Goal: Information Seeking & Learning: Stay updated

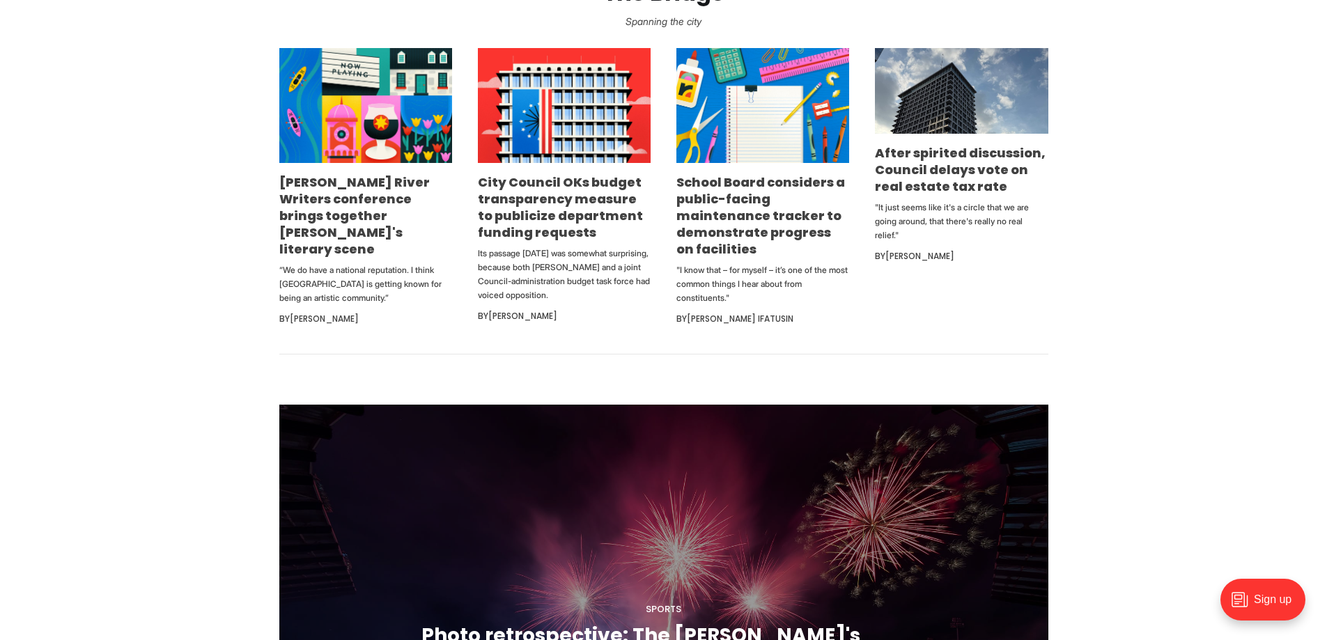
scroll to position [909, 0]
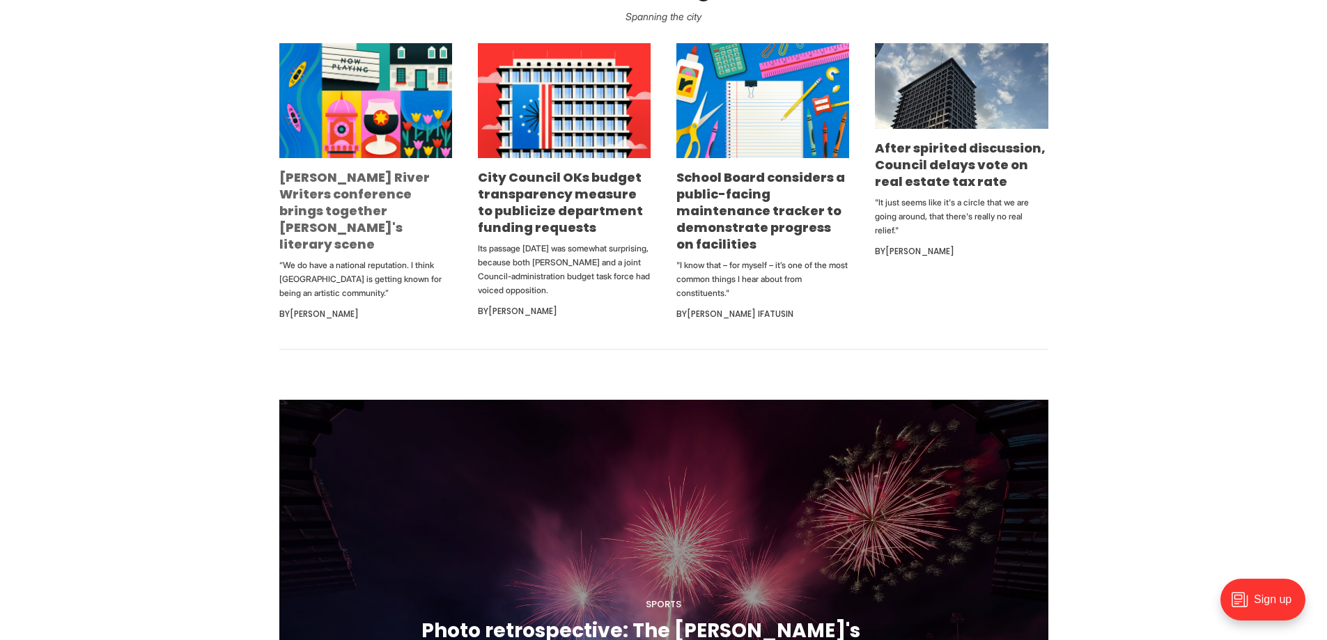
click at [375, 199] on link "James River Writers conference brings together Richmond's literary scene" at bounding box center [354, 211] width 150 height 84
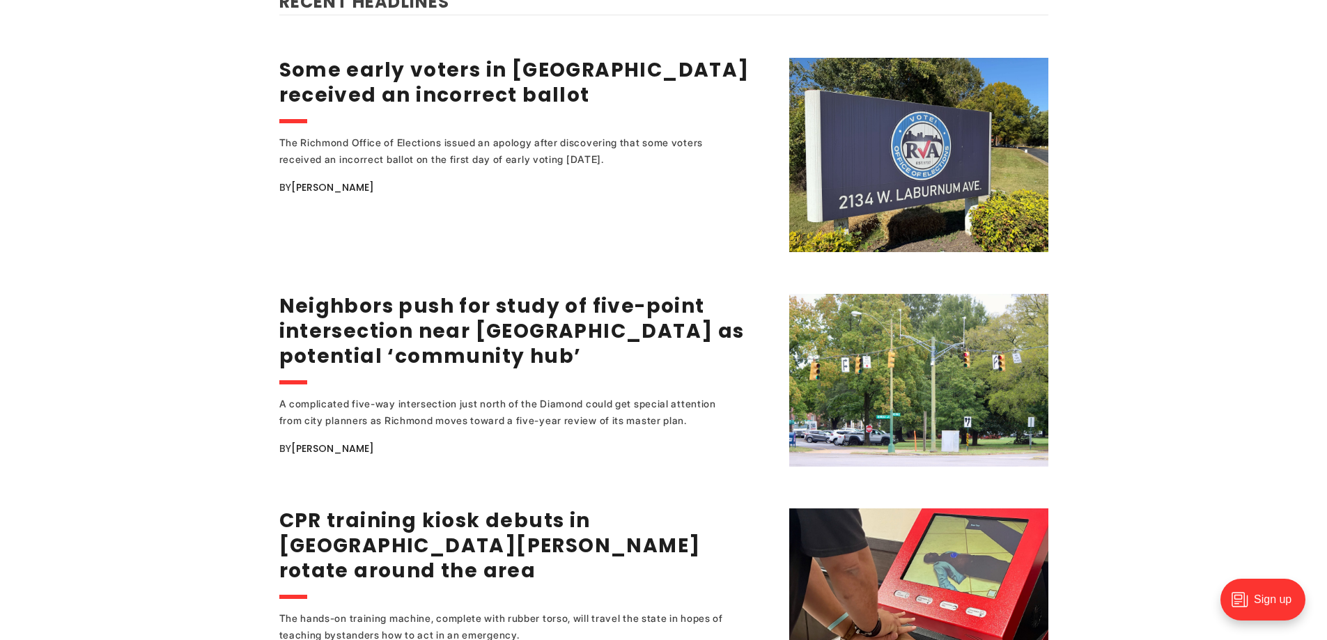
scroll to position [1794, 0]
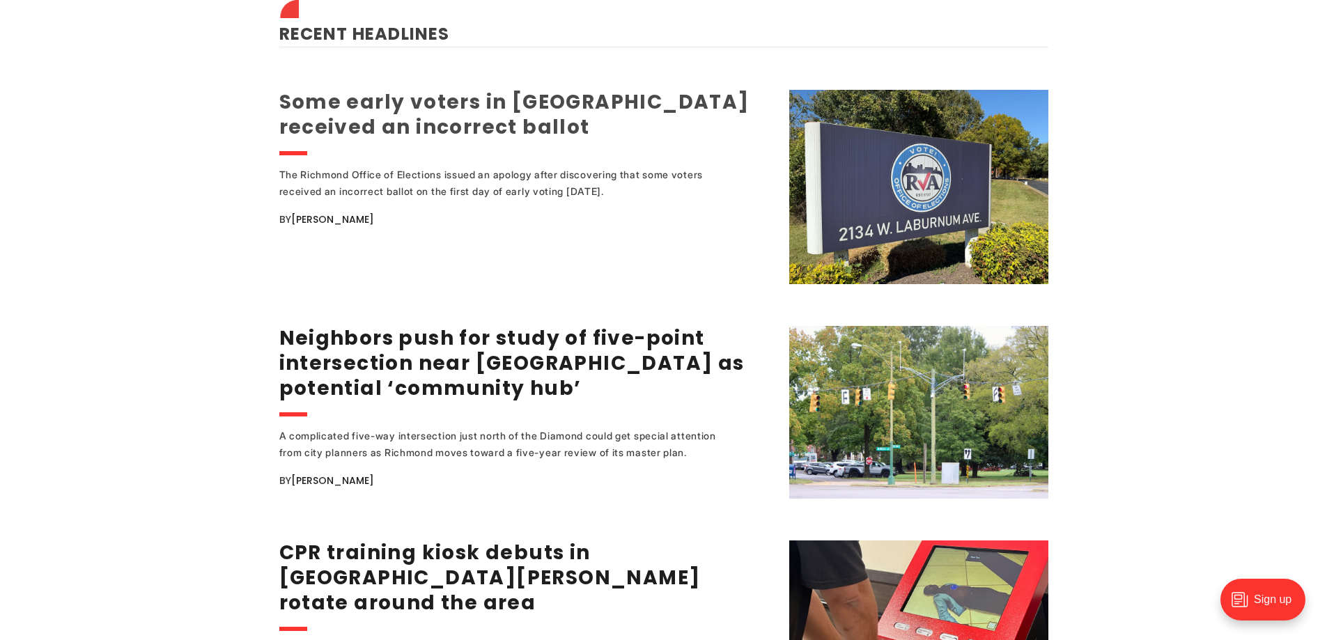
click at [426, 107] on link "Some early voters in [GEOGRAPHIC_DATA] received an incorrect ballot" at bounding box center [514, 114] width 470 height 52
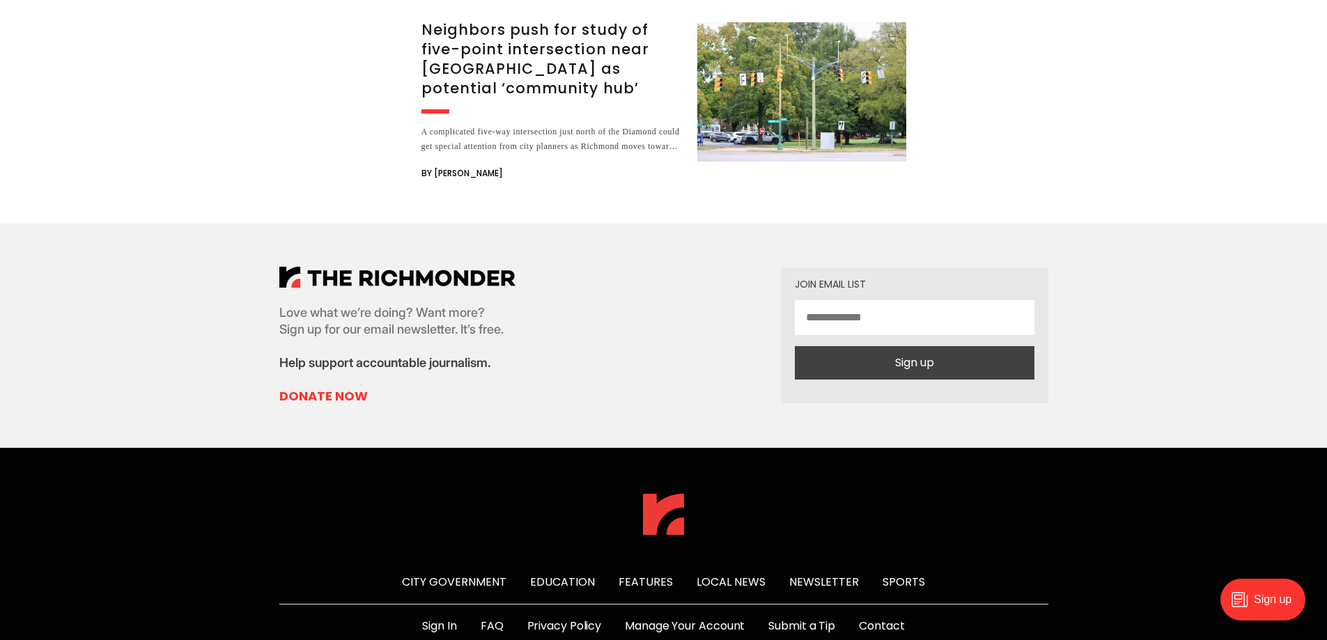
scroll to position [5774, 0]
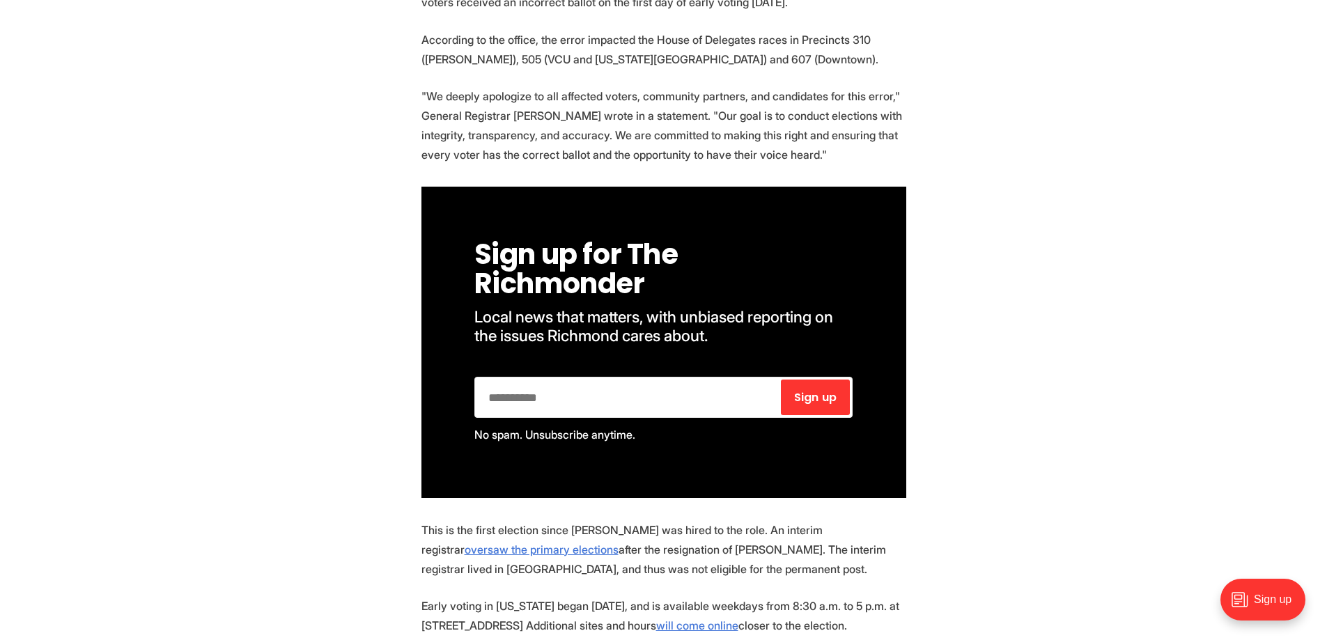
scroll to position [637, 0]
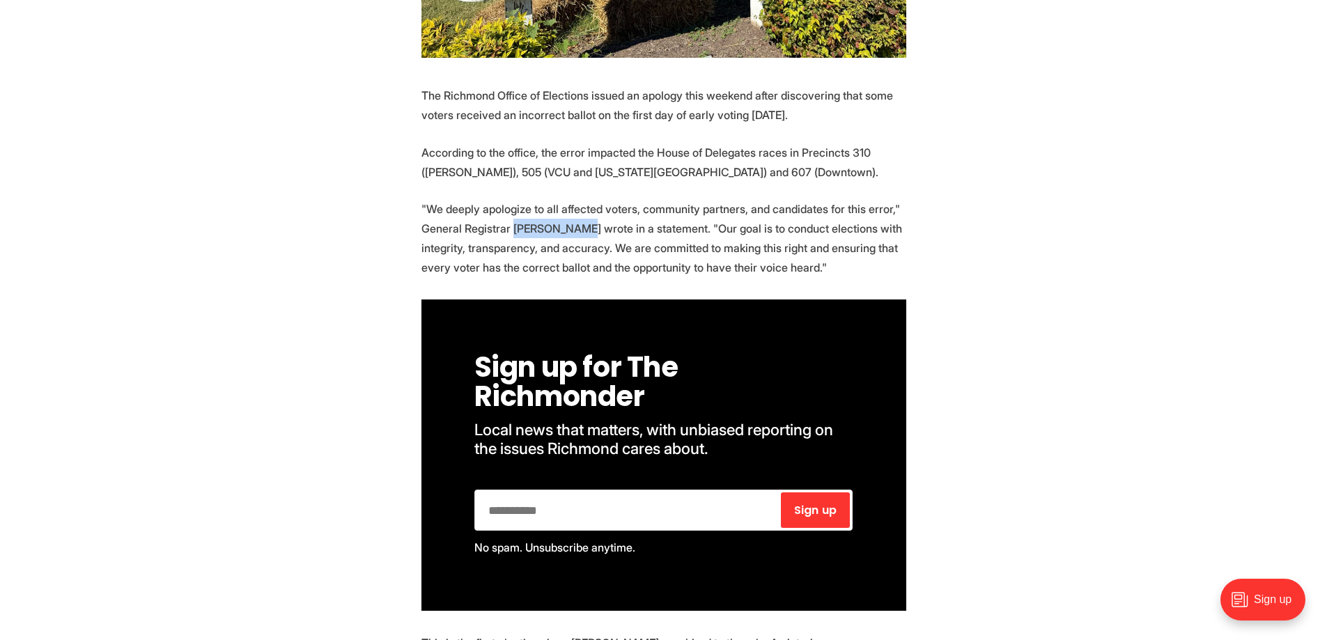
drag, startPoint x: 514, startPoint y: 199, endPoint x: 574, endPoint y: 201, distance: 59.9
click at [574, 201] on p ""We deeply apologize to all affected voters, community partners, and candidates…" at bounding box center [663, 238] width 485 height 78
click at [575, 201] on p ""We deeply apologize to all affected voters, community partners, and candidates…" at bounding box center [663, 238] width 485 height 78
drag, startPoint x: 574, startPoint y: 199, endPoint x: 394, endPoint y: 197, distance: 179.7
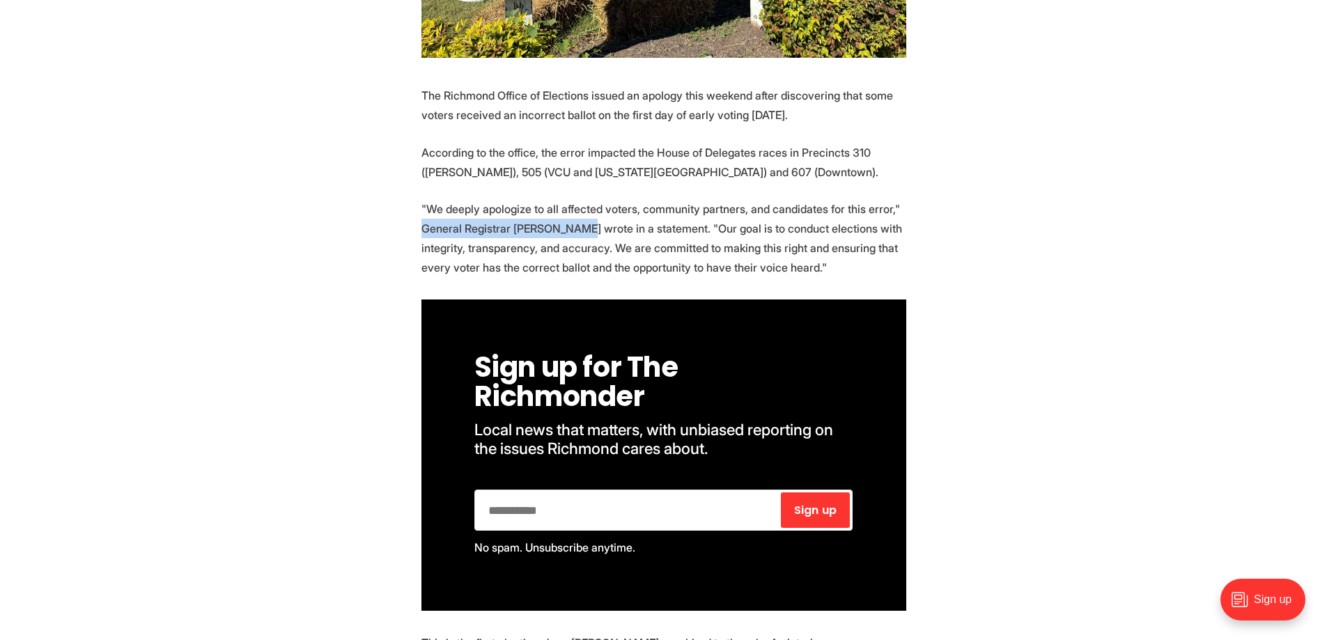
copy p "General Registrar David Levine"
click at [660, 217] on p ""We deeply apologize to all affected voters, community partners, and candidates…" at bounding box center [663, 238] width 485 height 78
click at [708, 199] on p ""We deeply apologize to all affected voters, community partners, and candidates…" at bounding box center [663, 238] width 485 height 78
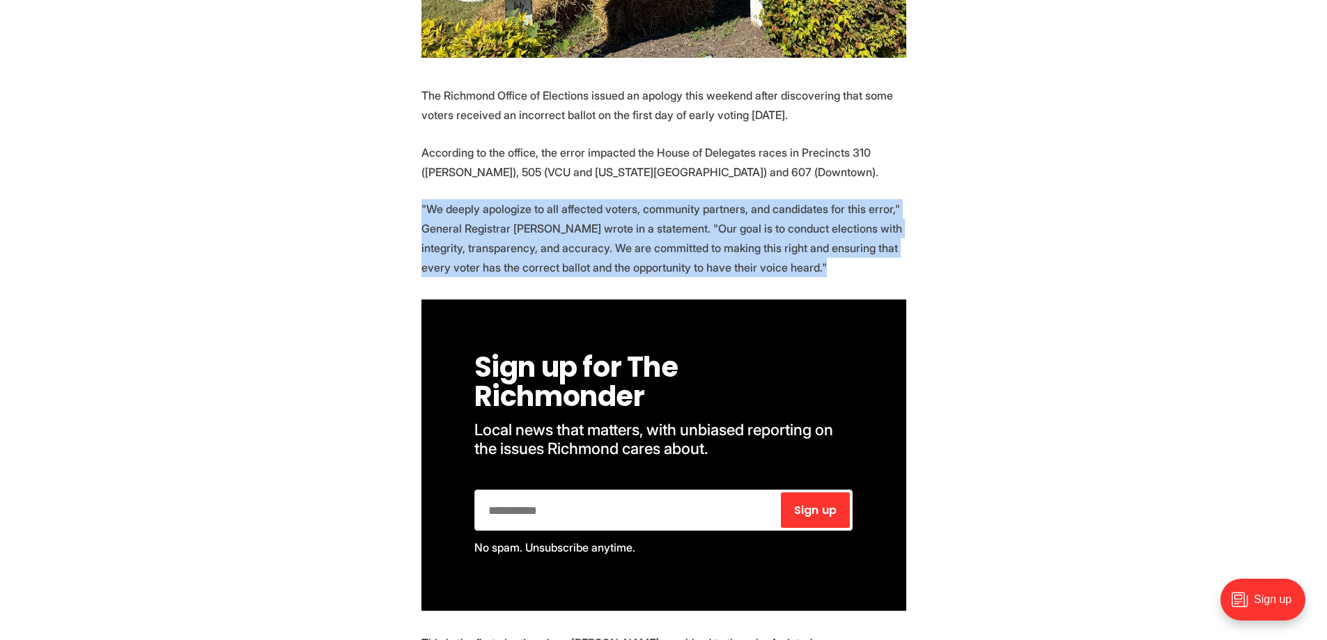
click at [708, 199] on p ""We deeply apologize to all affected voters, community partners, and candidates…" at bounding box center [663, 238] width 485 height 78
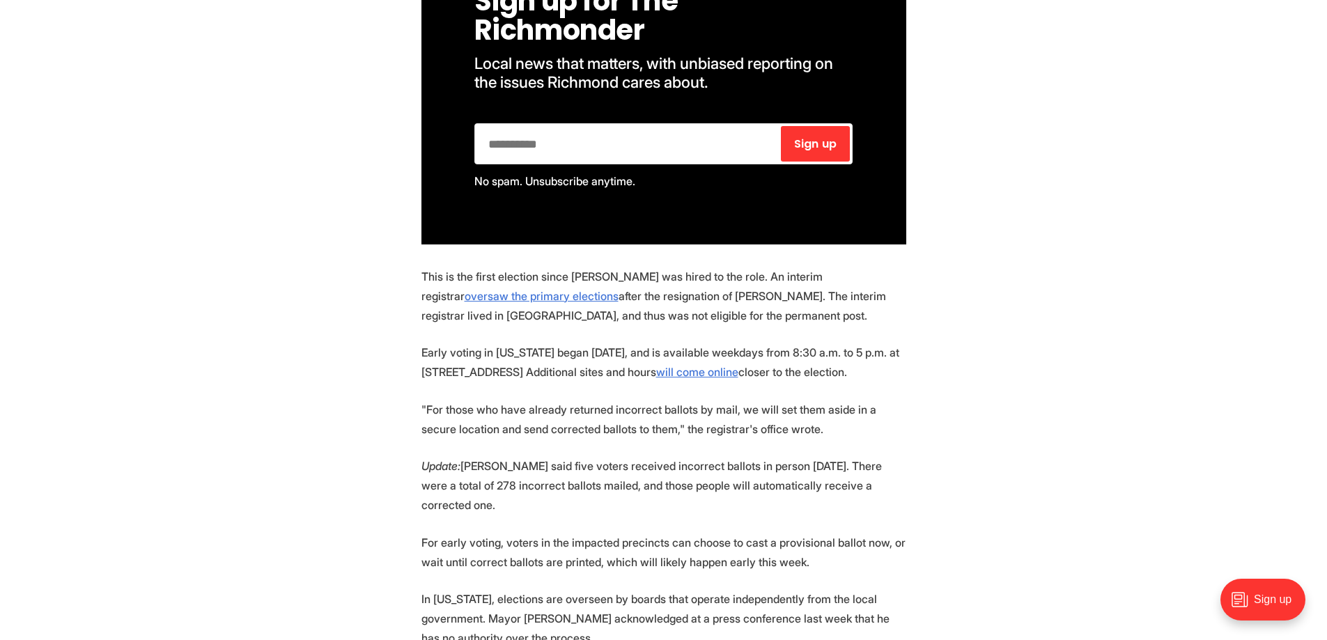
scroll to position [1005, 0]
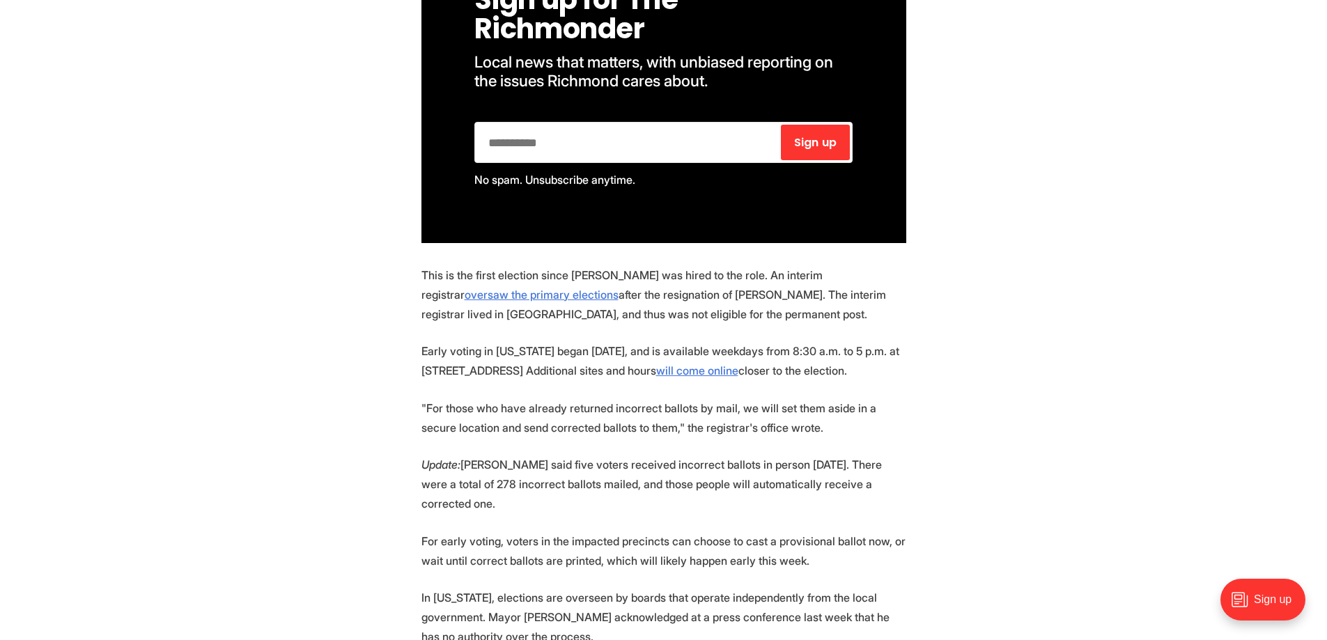
click at [492, 265] on p "This is the first election since Levine was hired to the role. An interim regis…" at bounding box center [663, 294] width 485 height 59
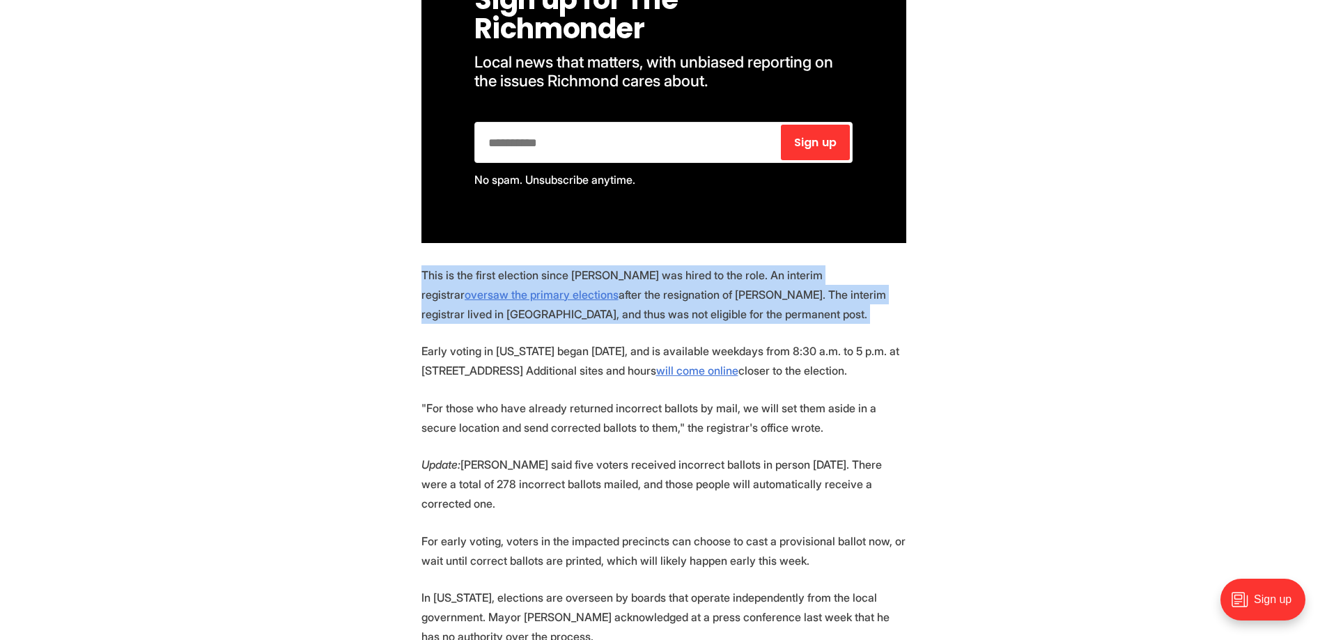
click at [492, 265] on p "This is the first election since Levine was hired to the role. An interim regis…" at bounding box center [663, 294] width 485 height 59
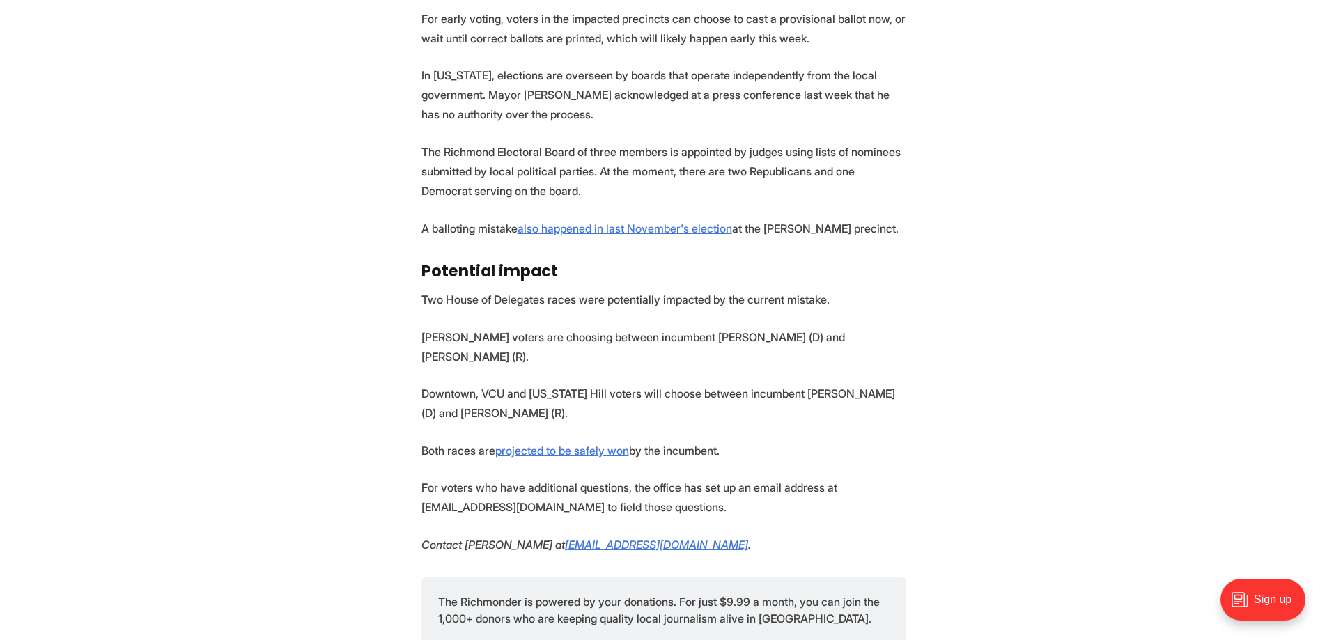
scroll to position [1530, 0]
click at [552, 288] on p "Two House of Delegates races were potentially impacted by the current mistake." at bounding box center [663, 298] width 485 height 20
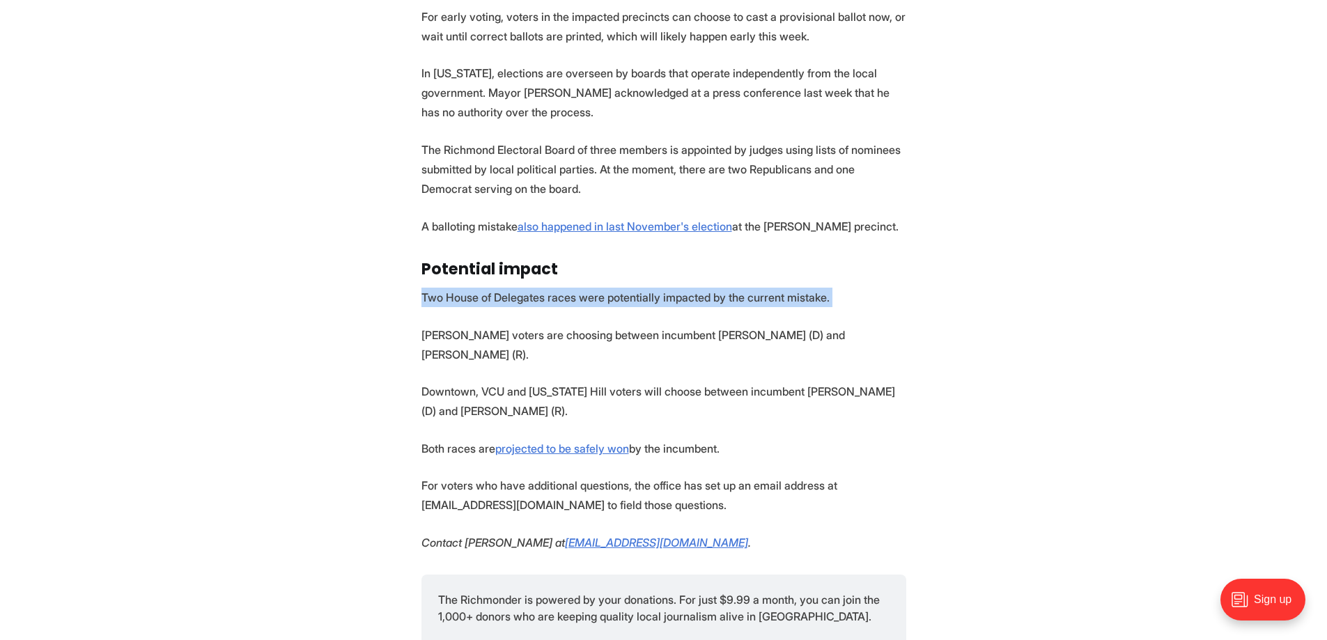
click at [552, 288] on p "Two House of Delegates races were potentially impacted by the current mistake." at bounding box center [663, 298] width 485 height 20
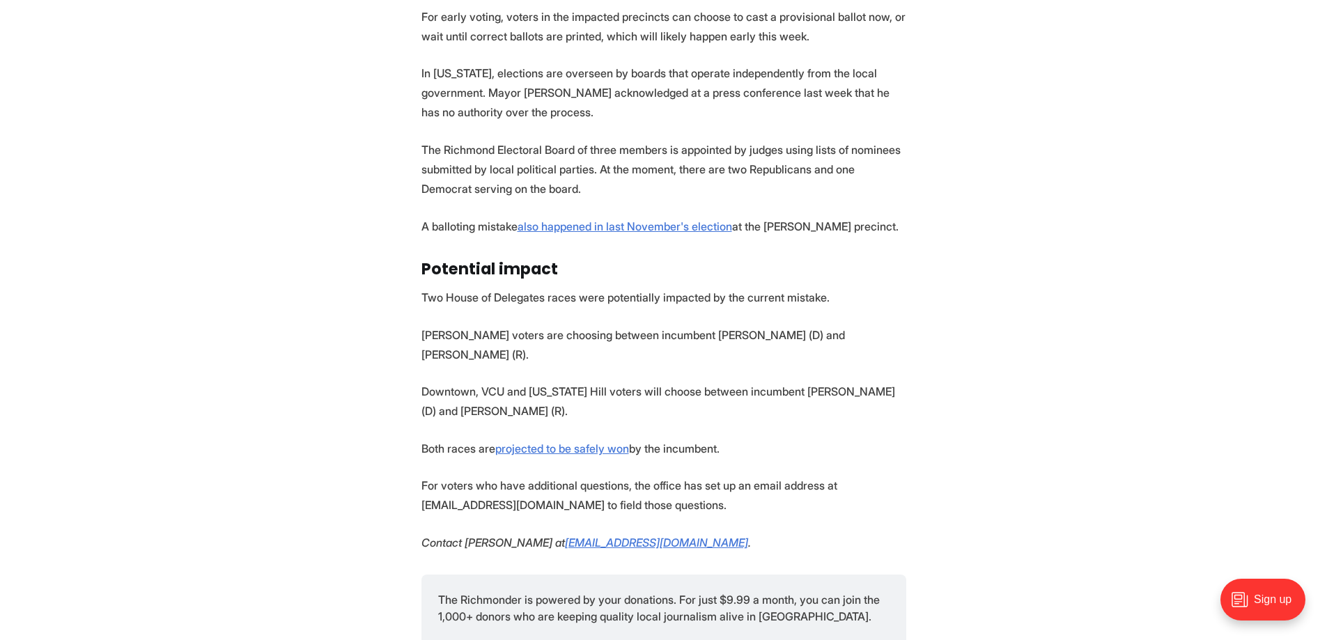
click at [541, 325] on p "Gilpin voters are choosing between incumbent Rae Cousins (D) and Kelsey Linneha…" at bounding box center [663, 344] width 485 height 39
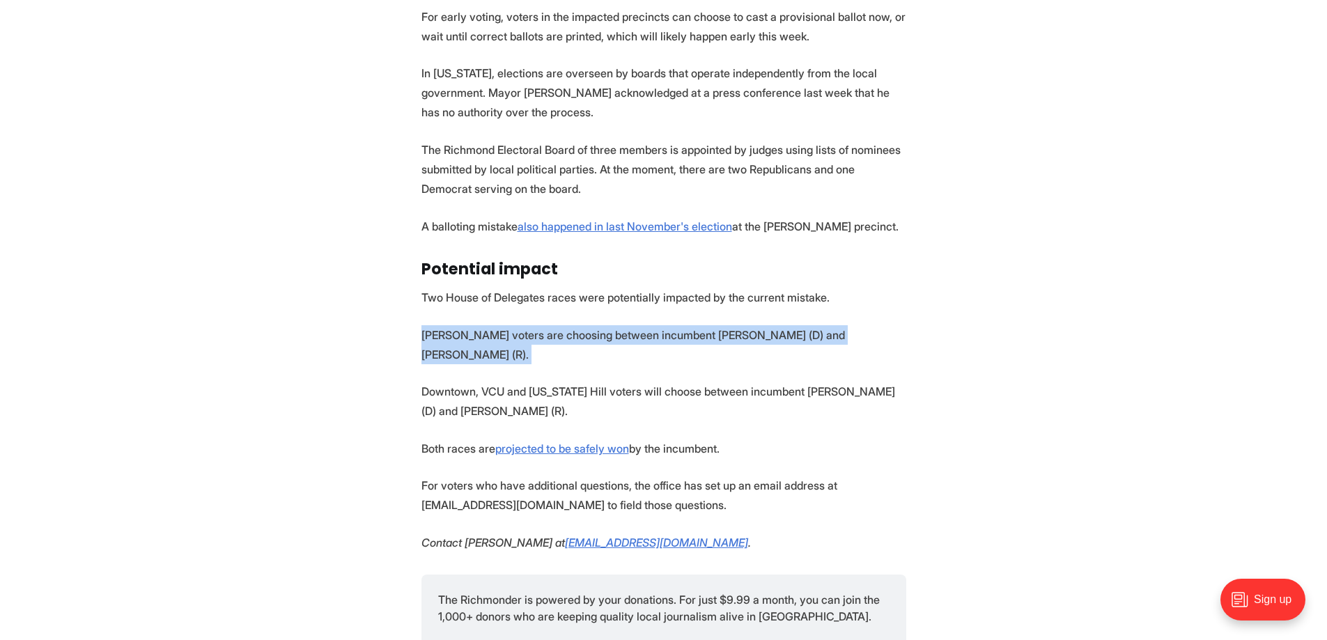
click at [541, 325] on p "Gilpin voters are choosing between incumbent Rae Cousins (D) and Kelsey Linneha…" at bounding box center [663, 344] width 485 height 39
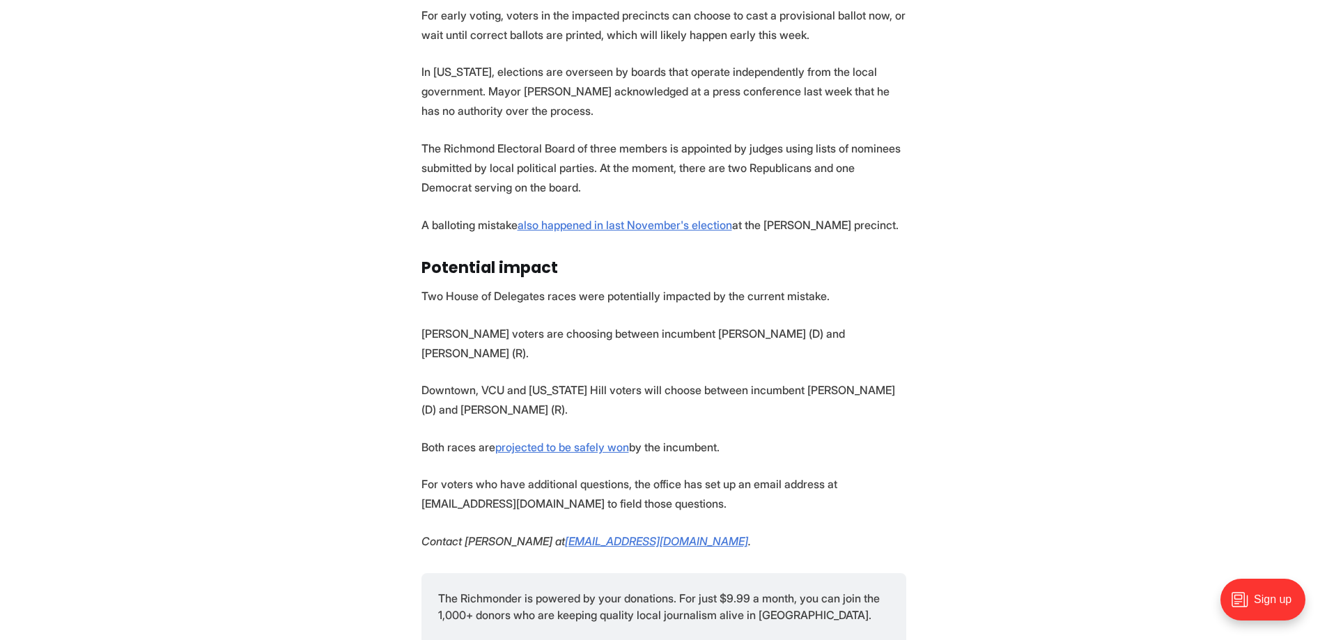
click at [522, 380] on p "Downtown, VCU and Oregon Hill voters will choose between incumbent Betsy Carr (…" at bounding box center [663, 399] width 485 height 39
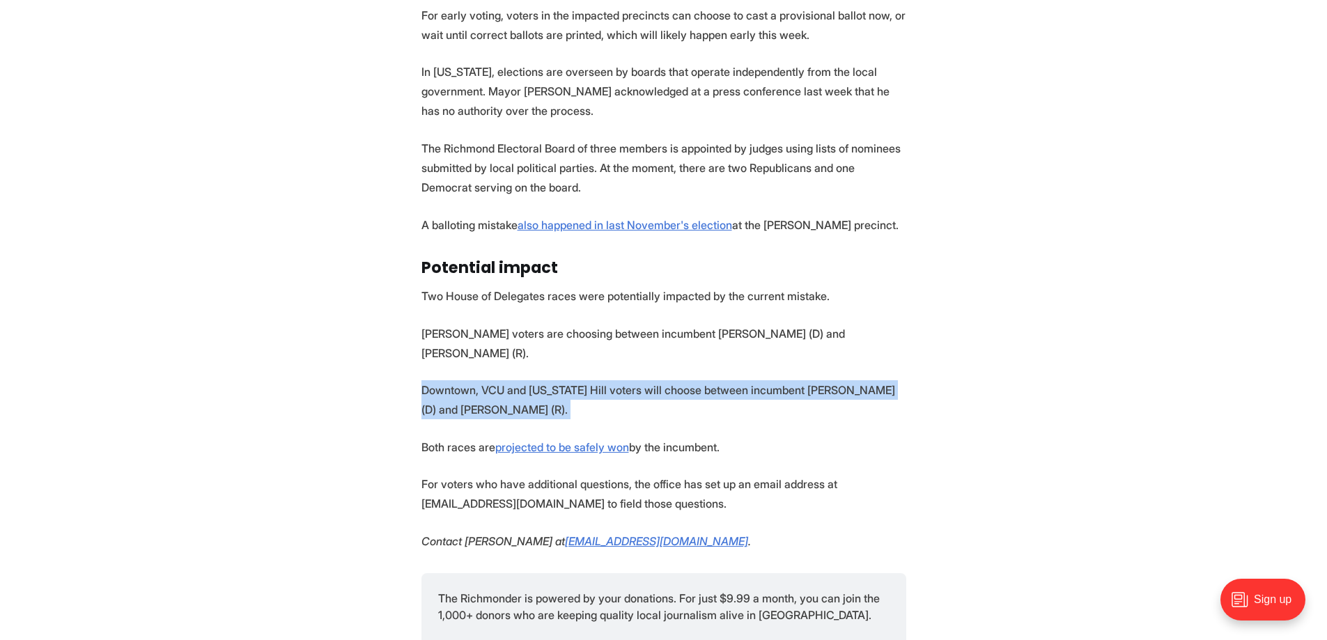
click at [522, 380] on p "Downtown, VCU and Oregon Hill voters will choose between incumbent Betsy Carr (…" at bounding box center [663, 399] width 485 height 39
